Goal: Navigation & Orientation: Find specific page/section

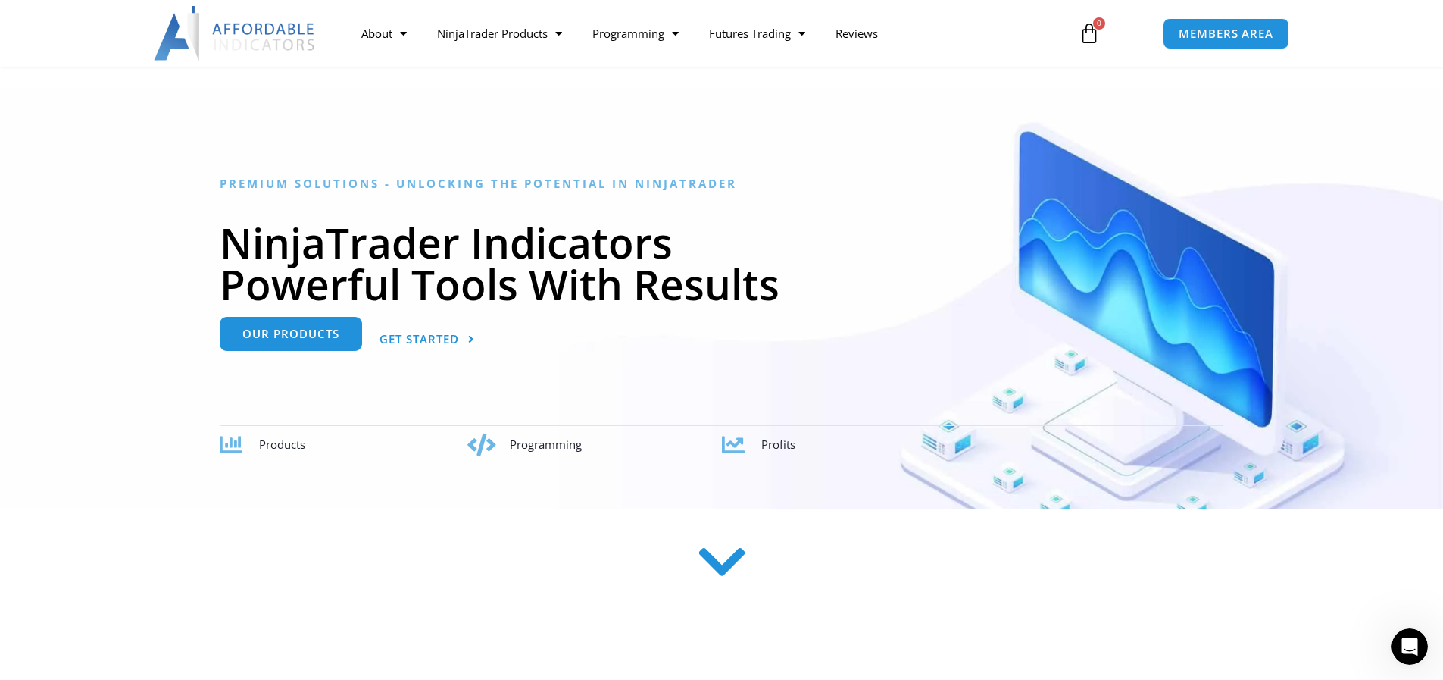
click at [306, 334] on span "Our Products" at bounding box center [290, 333] width 97 height 11
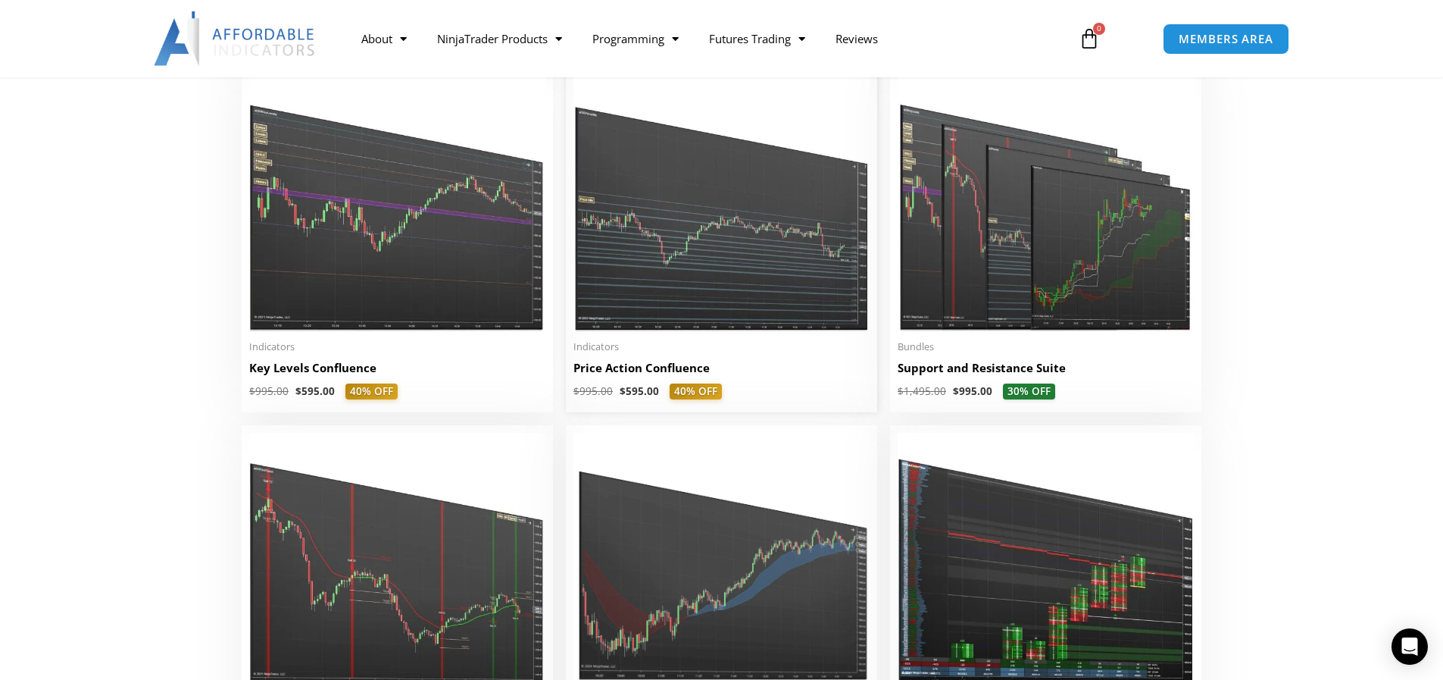
scroll to position [2273, 0]
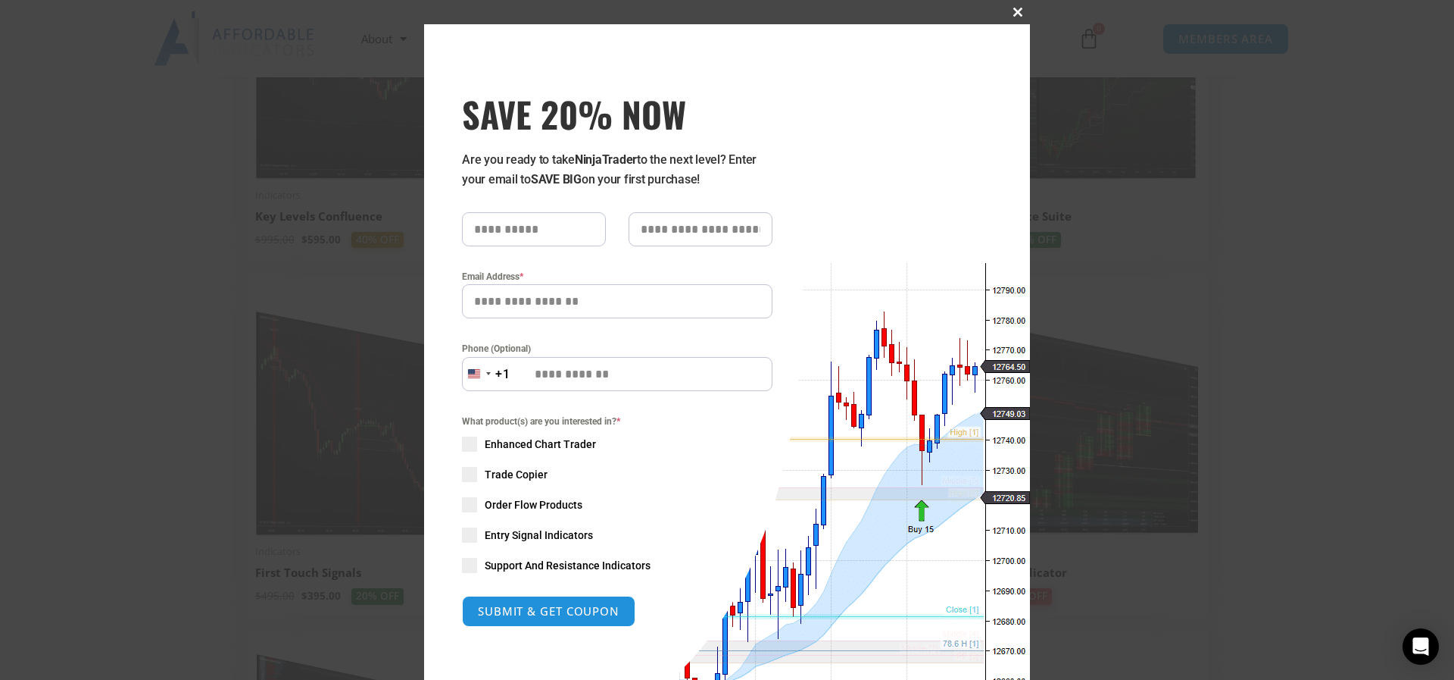
click at [1011, 8] on span "SAVE 20% NOW popup" at bounding box center [1018, 12] width 24 height 9
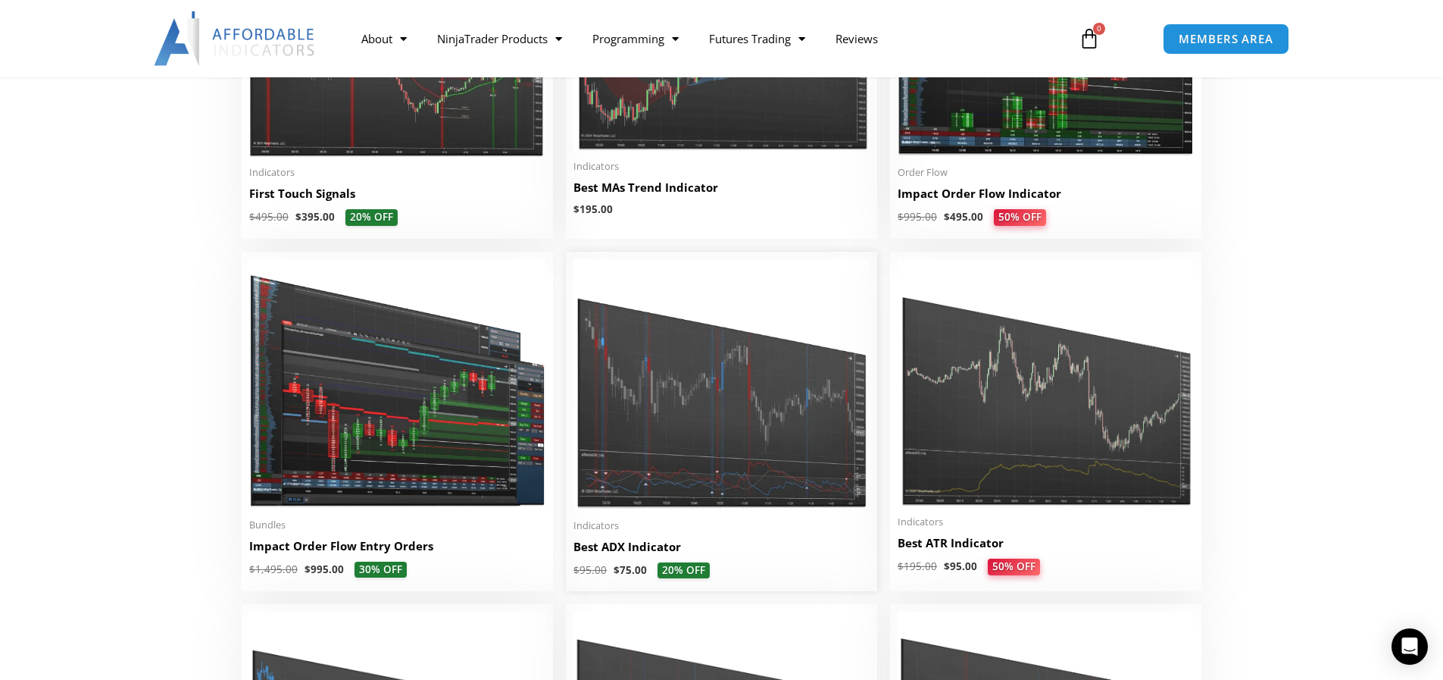
scroll to position [2424, 0]
